Goal: Task Accomplishment & Management: Manage account settings

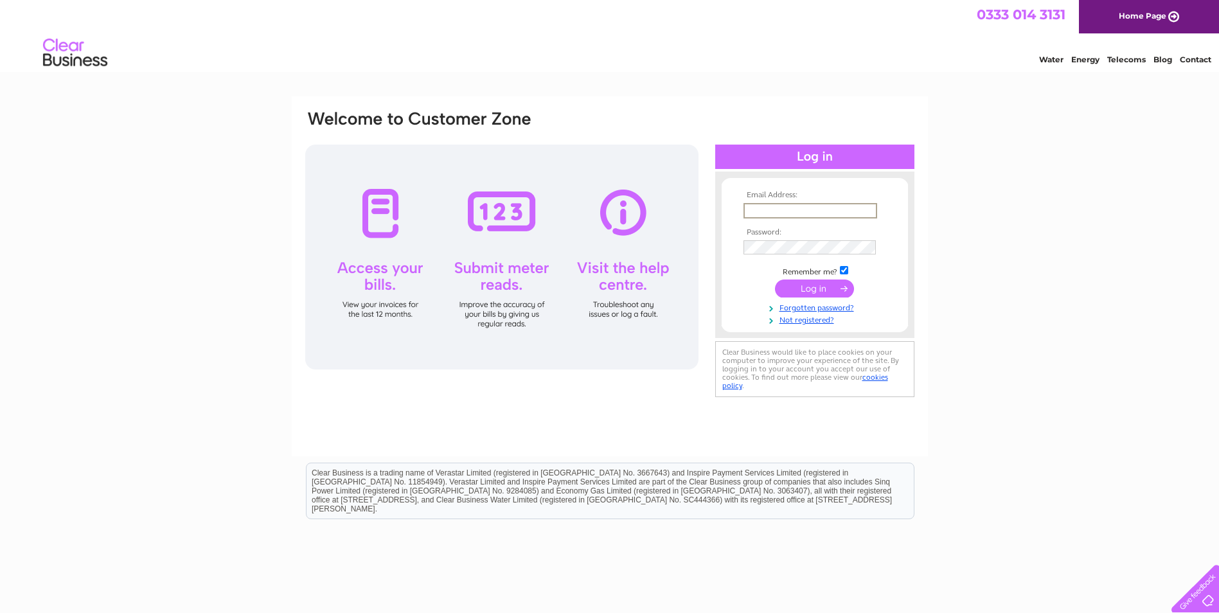
click at [770, 213] on input "text" at bounding box center [811, 210] width 134 height 15
type input "kate.niesciur@oceankinetics.co.uk"
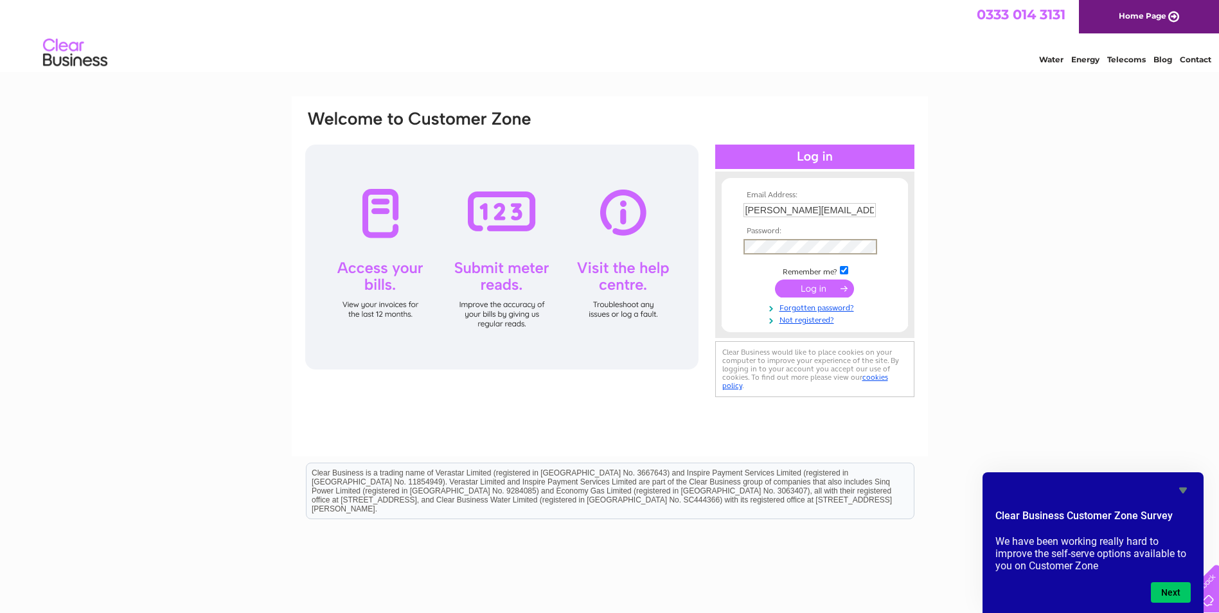
click at [828, 289] on input "submit" at bounding box center [814, 289] width 79 height 18
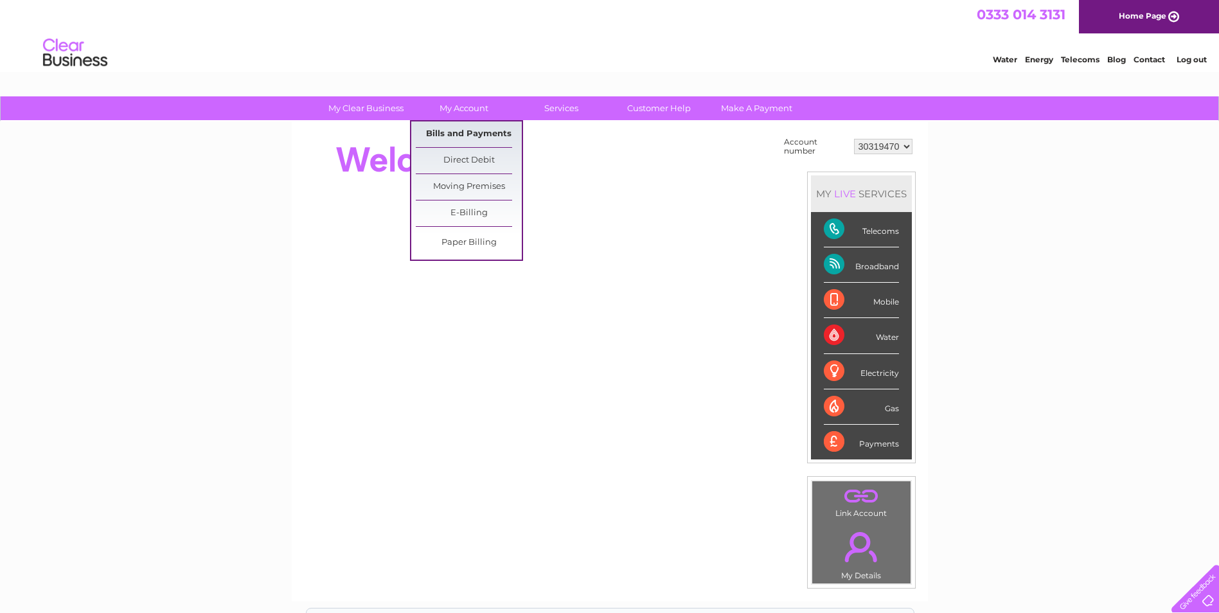
click at [472, 130] on link "Bills and Payments" at bounding box center [469, 134] width 106 height 26
click at [472, 132] on link "Bills and Payments" at bounding box center [469, 134] width 106 height 26
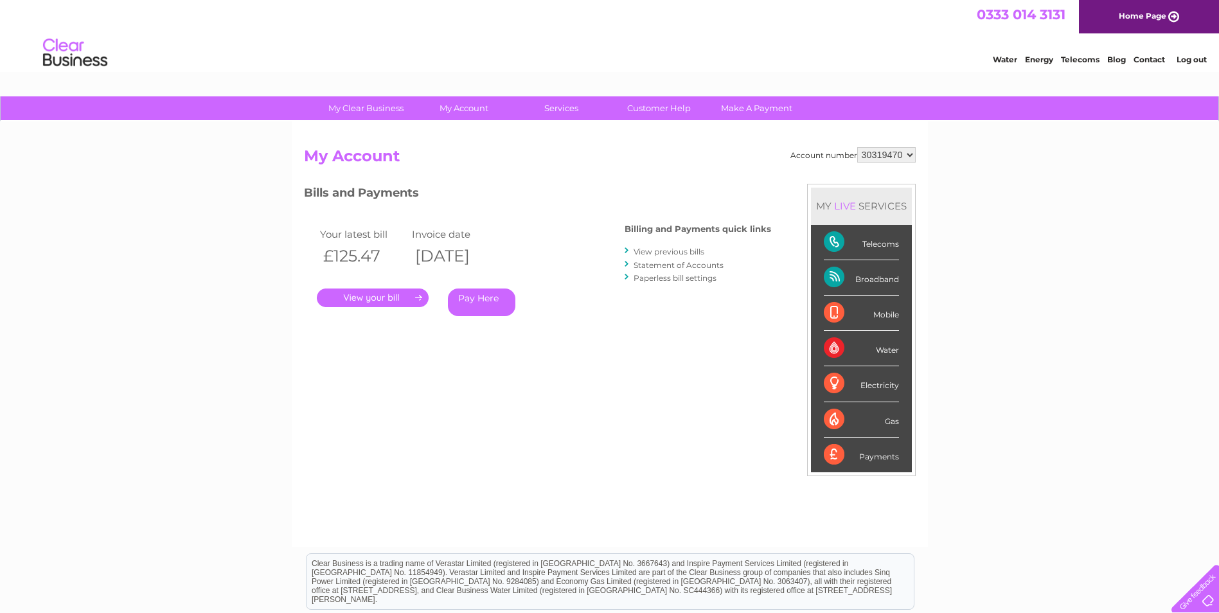
click at [401, 297] on link "." at bounding box center [373, 298] width 112 height 19
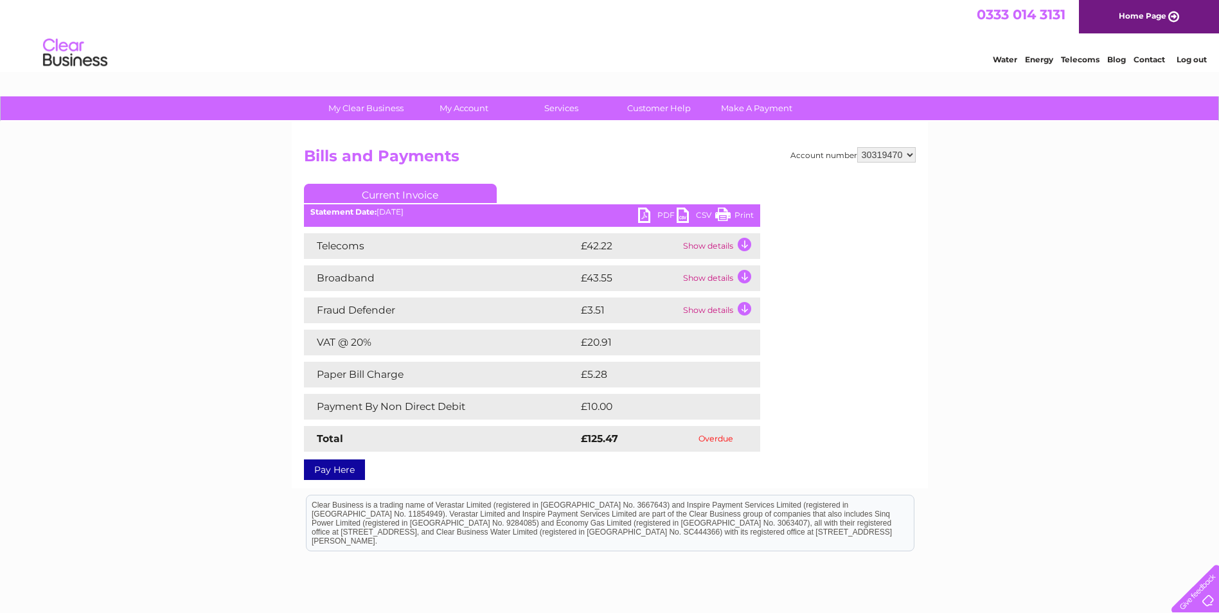
click at [647, 217] on link "PDF" at bounding box center [657, 217] width 39 height 19
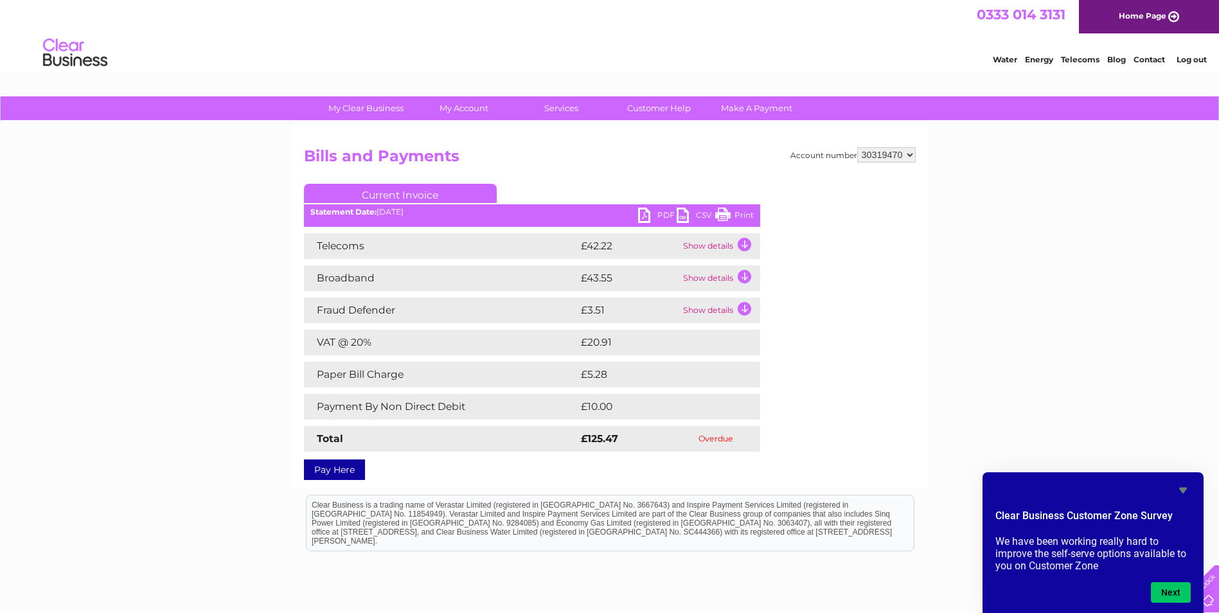
click at [1201, 61] on link "Log out" at bounding box center [1192, 60] width 30 height 10
